Goal: Task Accomplishment & Management: Complete application form

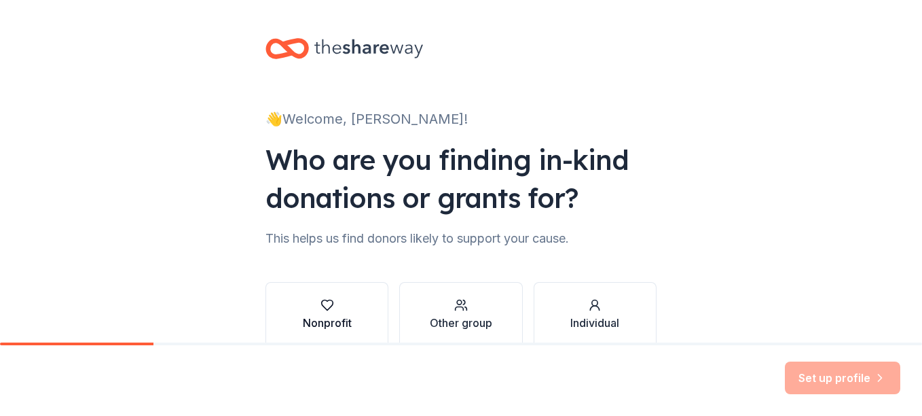
click at [331, 310] on div "button" at bounding box center [327, 305] width 49 height 14
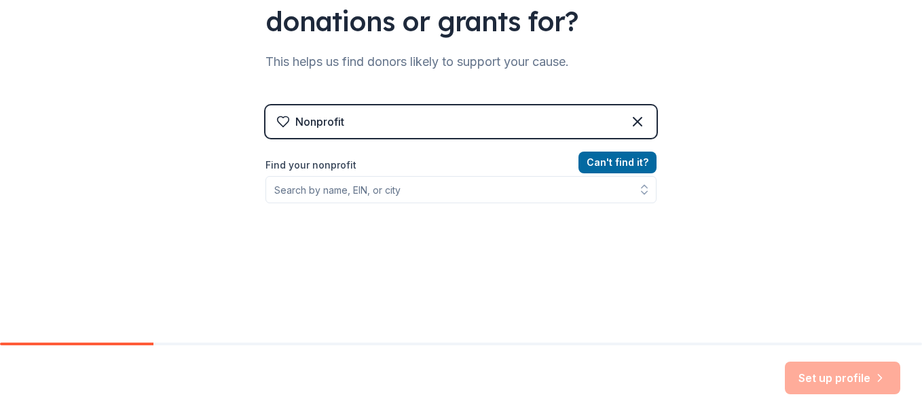
scroll to position [204, 0]
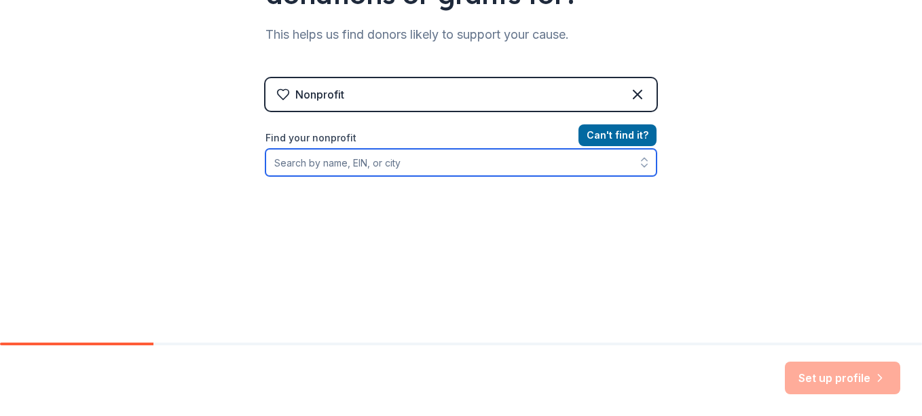
click at [374, 168] on input "Find your nonprofit" at bounding box center [461, 162] width 391 height 27
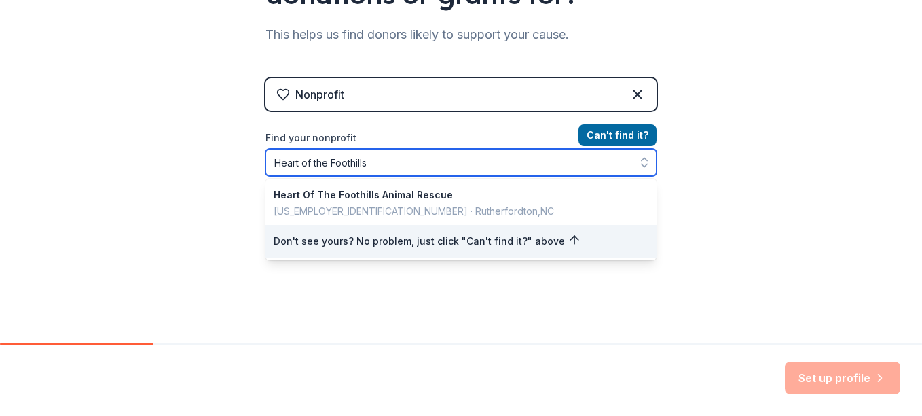
type input "Heart of the Foothills"
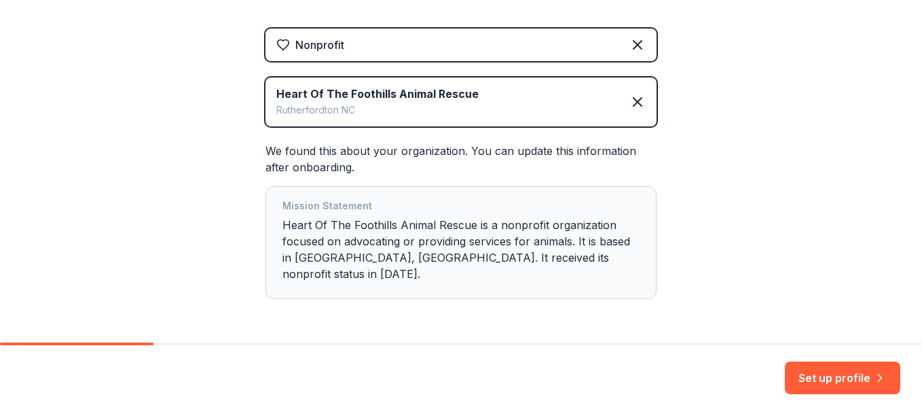
scroll to position [278, 0]
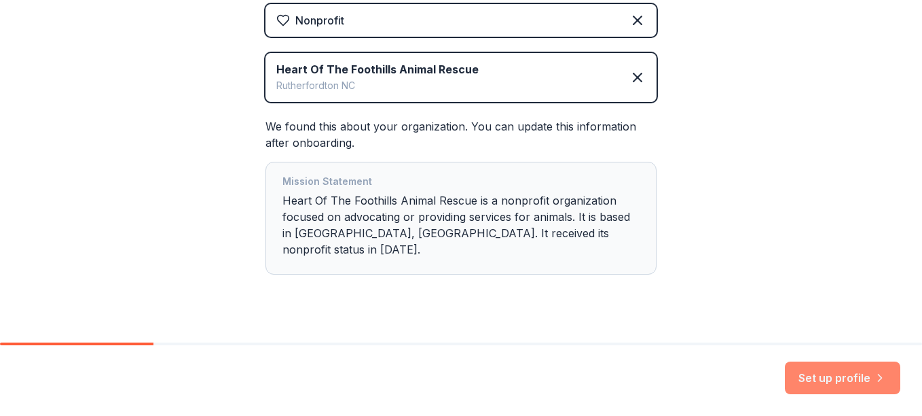
click at [836, 377] on button "Set up profile" at bounding box center [842, 377] width 115 height 33
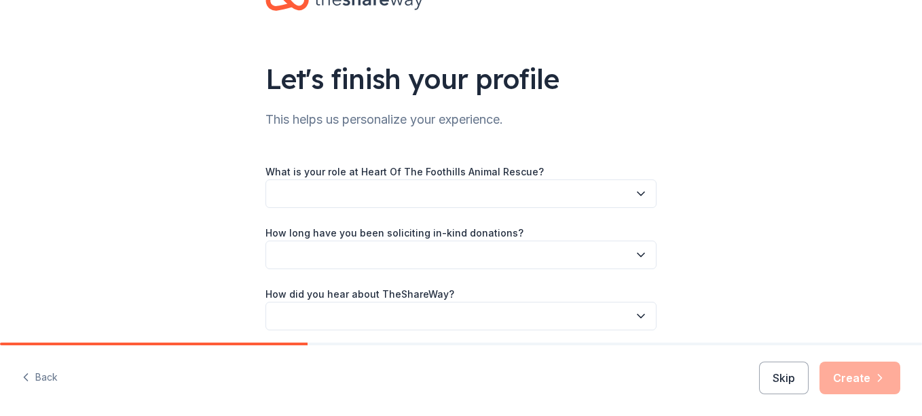
scroll to position [101, 0]
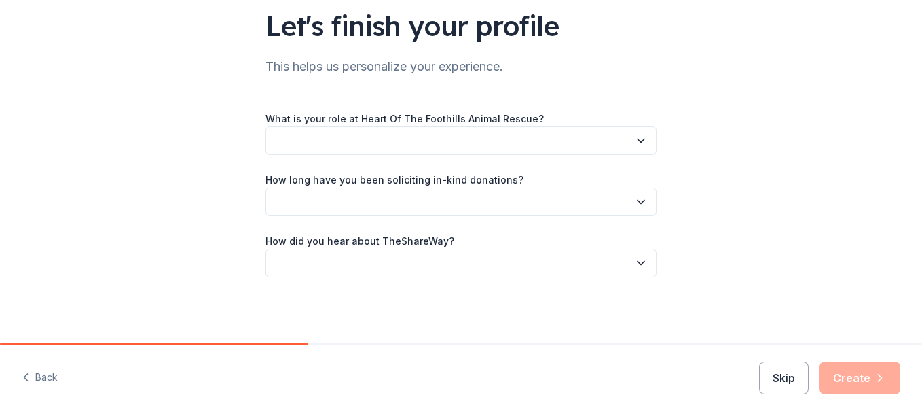
click at [636, 143] on icon "button" at bounding box center [641, 141] width 14 height 14
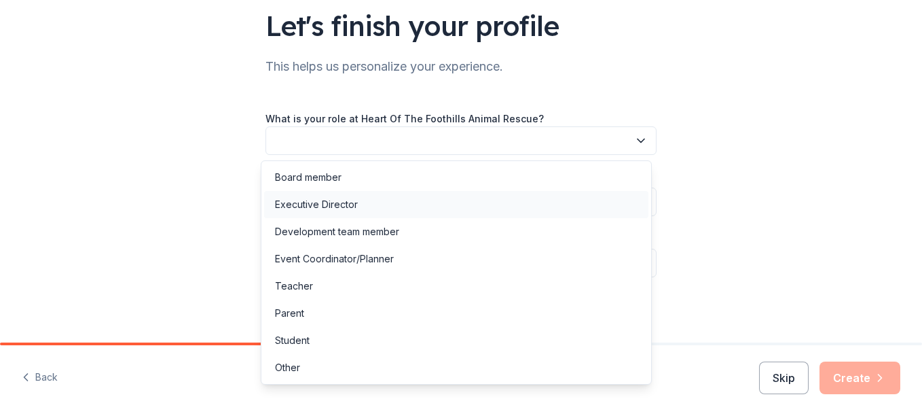
click at [289, 204] on div "Executive Director" at bounding box center [316, 204] width 83 height 16
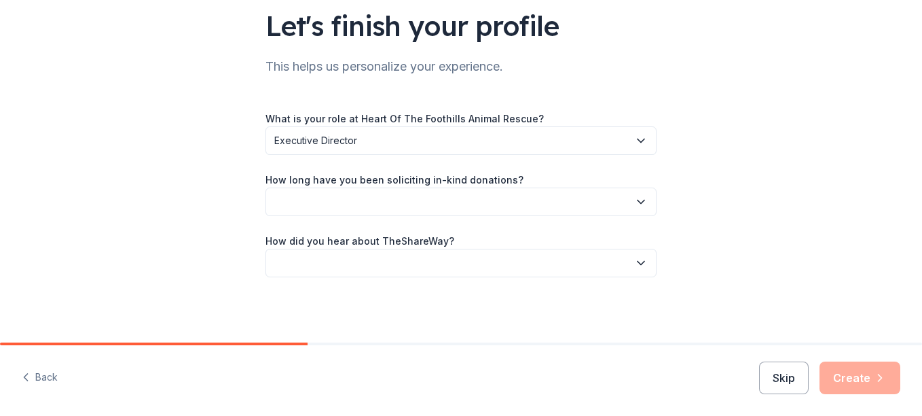
click at [638, 203] on icon "button" at bounding box center [641, 202] width 14 height 14
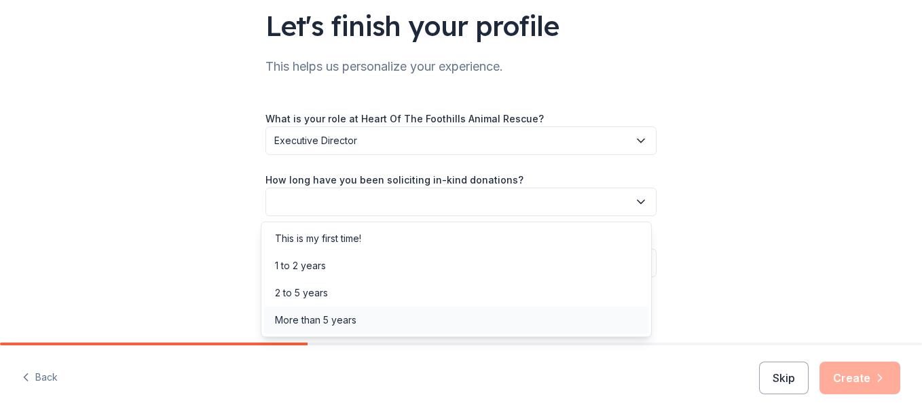
drag, startPoint x: 317, startPoint y: 316, endPoint x: 316, endPoint y: 324, distance: 7.5
click at [316, 324] on div "More than 5 years" at bounding box center [315, 320] width 81 height 16
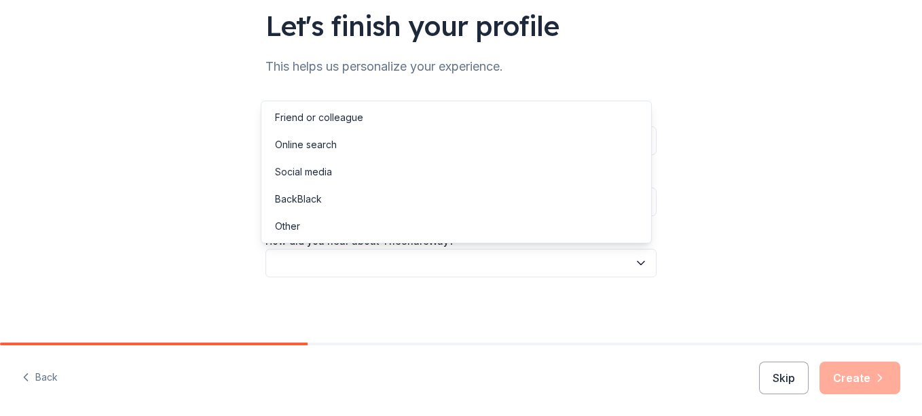
click at [638, 264] on icon "button" at bounding box center [641, 262] width 7 height 3
click at [287, 227] on div "Other" at bounding box center [287, 226] width 25 height 16
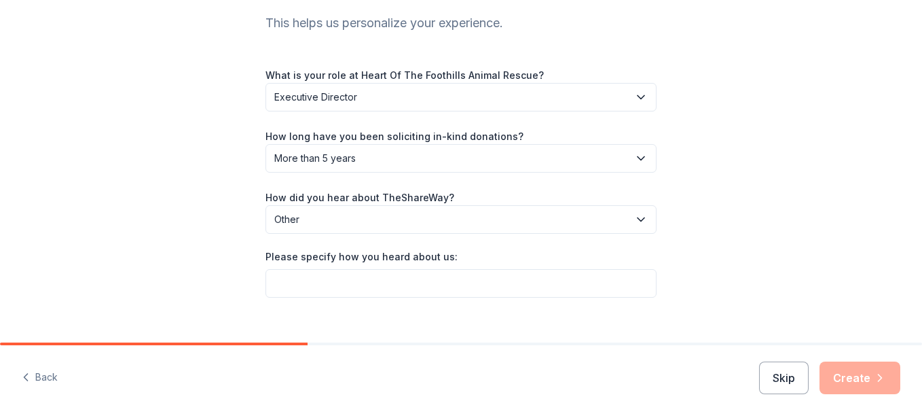
scroll to position [165, 0]
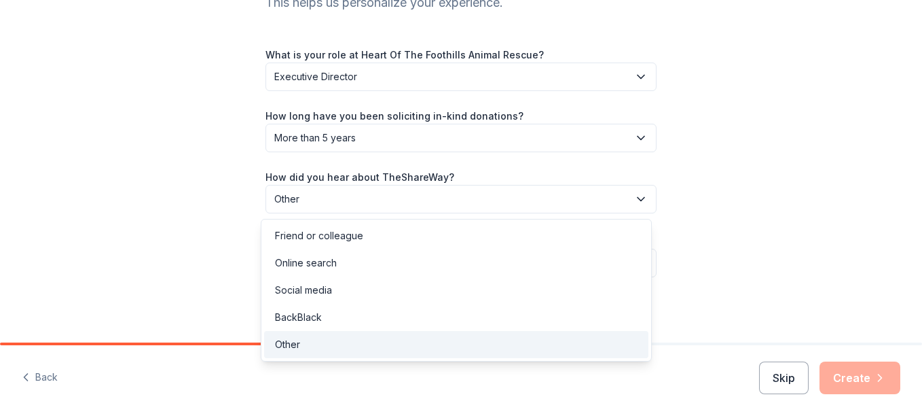
click at [634, 200] on icon "button" at bounding box center [641, 199] width 14 height 14
click at [380, 233] on div "Friend or colleague" at bounding box center [456, 235] width 384 height 27
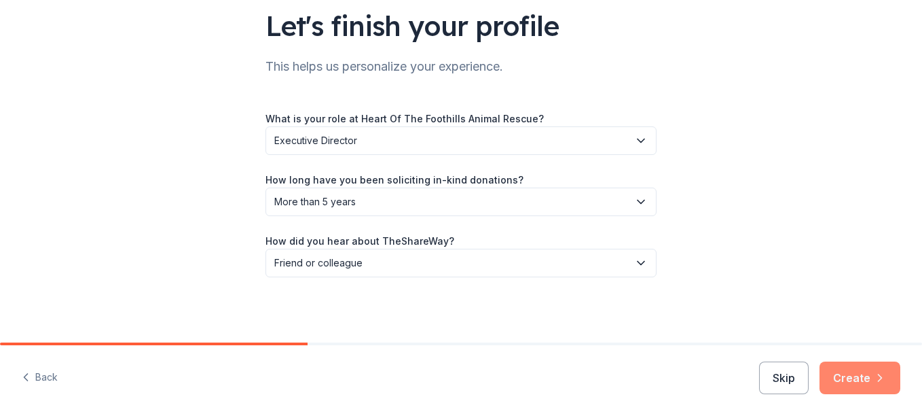
click at [859, 378] on button "Create" at bounding box center [860, 377] width 81 height 33
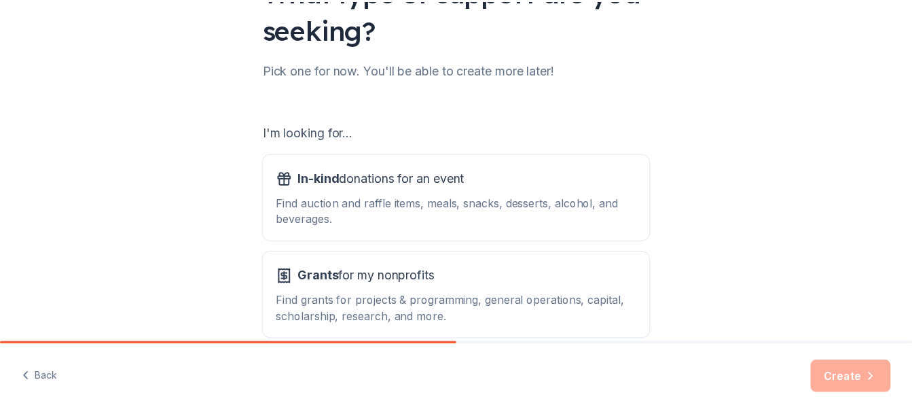
scroll to position [206, 0]
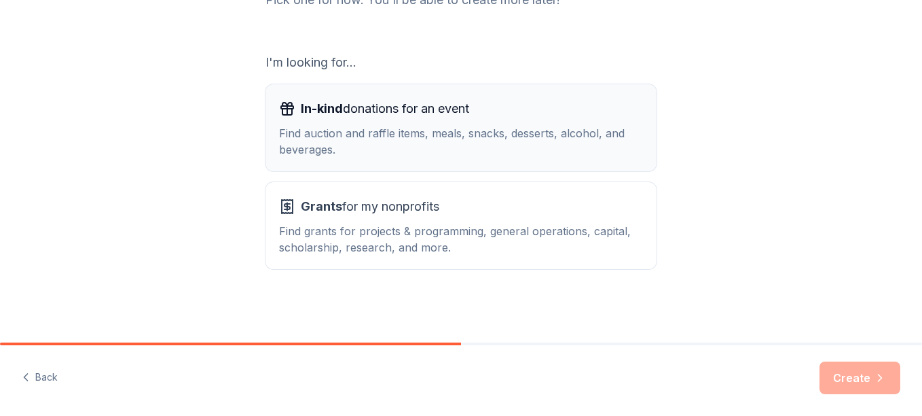
click at [410, 147] on div "Find auction and raffle items, meals, snacks, desserts, alcohol, and beverages." at bounding box center [461, 141] width 364 height 33
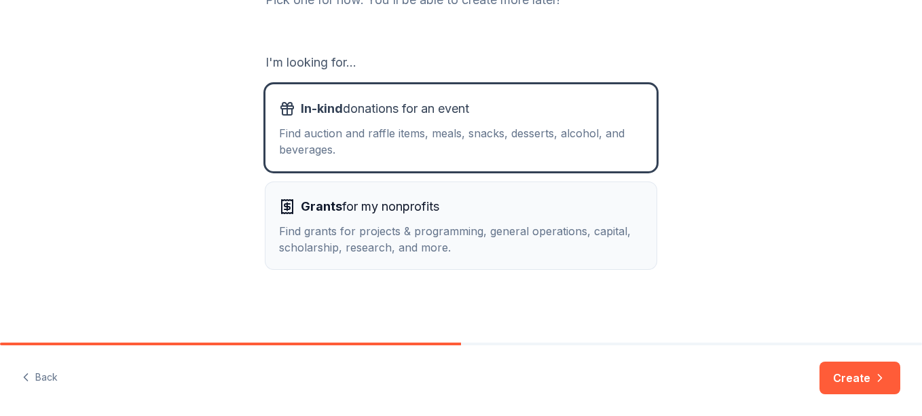
click at [486, 249] on div "Find grants for projects & programming, general operations, capital, scholarshi…" at bounding box center [461, 239] width 364 height 33
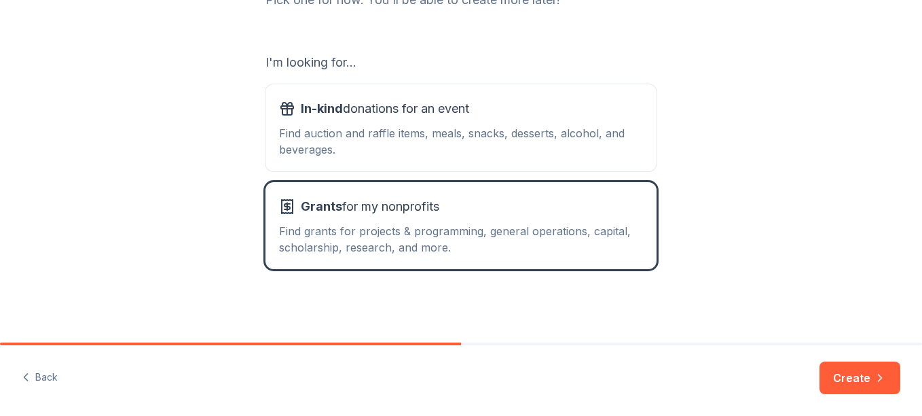
click at [867, 373] on button "Create" at bounding box center [860, 377] width 81 height 33
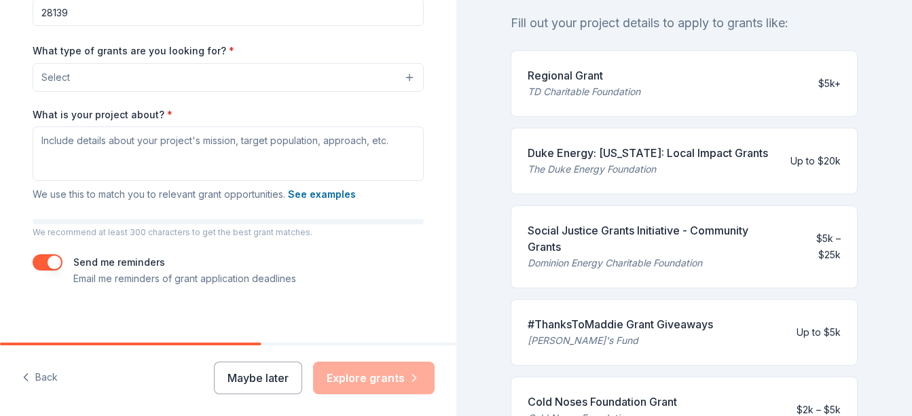
scroll to position [307, 0]
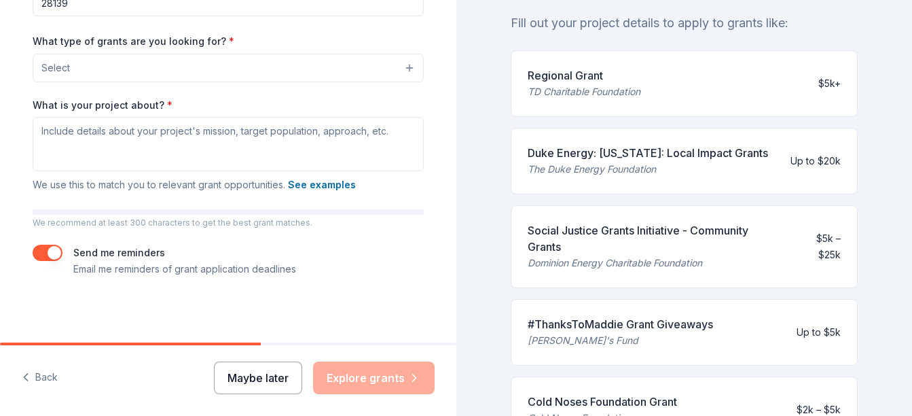
click at [248, 384] on button "Maybe later" at bounding box center [258, 377] width 88 height 33
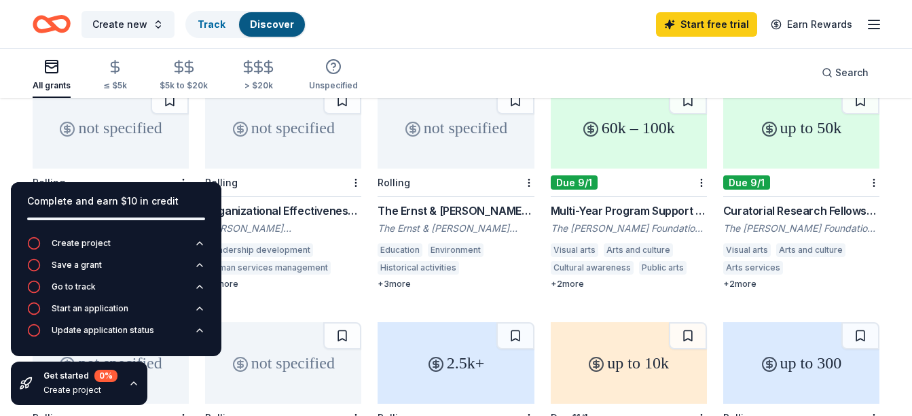
scroll to position [308, 0]
